Goal: Task Accomplishment & Management: Use online tool/utility

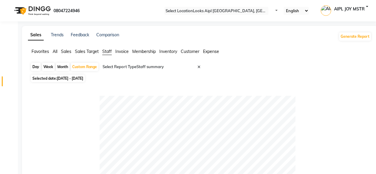
select select "full_report"
select select "csv"
select select "50"
click at [11, 32] on icon at bounding box center [11, 32] width 0 height 0
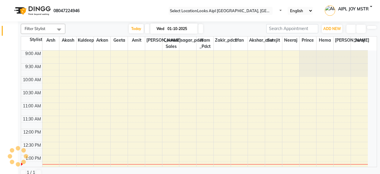
scroll to position [103, 0]
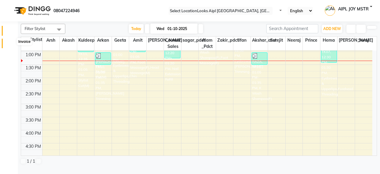
click at [9, 45] on span at bounding box center [11, 45] width 10 height 0
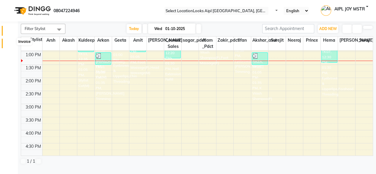
select select "6047"
select select "service"
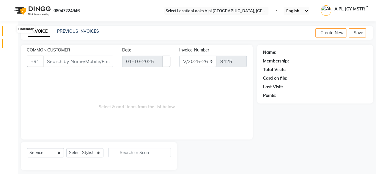
click at [11, 32] on icon at bounding box center [11, 32] width 0 height 0
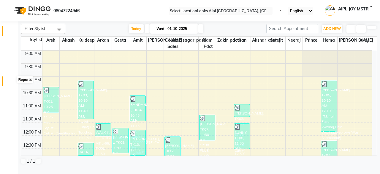
click at [13, 83] on span at bounding box center [11, 83] width 10 height 0
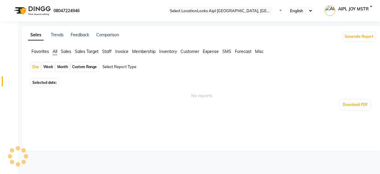
select select "bar"
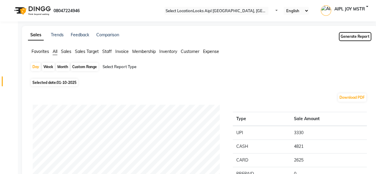
click at [349, 37] on button "Generate Report" at bounding box center [355, 36] width 32 height 8
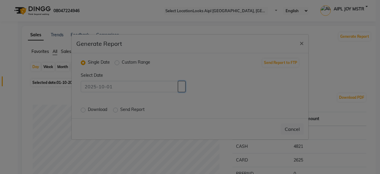
click at [182, 86] on icon "button" at bounding box center [182, 86] width 0 height 0
select select "10"
select select "2025"
click at [192, 52] on span "Previous month" at bounding box center [191, 53] width 2 height 2
select select "9"
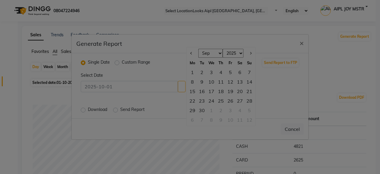
click at [229, 99] on div "26" at bounding box center [231, 101] width 10 height 10
type input "26-09-2025"
click at [88, 108] on label "Download" at bounding box center [98, 109] width 20 height 7
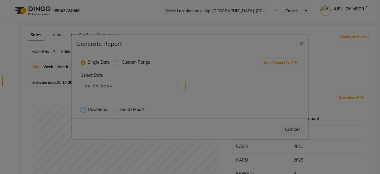
click at [82, 108] on input "Download" at bounding box center [84, 110] width 4 height 4
radio input "true"
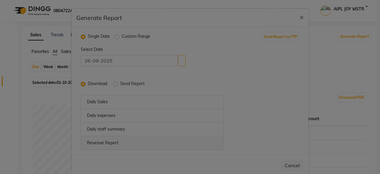
click at [118, 142] on icon at bounding box center [118, 142] width 0 height 5
click at [125, 128] on icon at bounding box center [125, 128] width 0 height 5
